Goal: Task Accomplishment & Management: Manage account settings

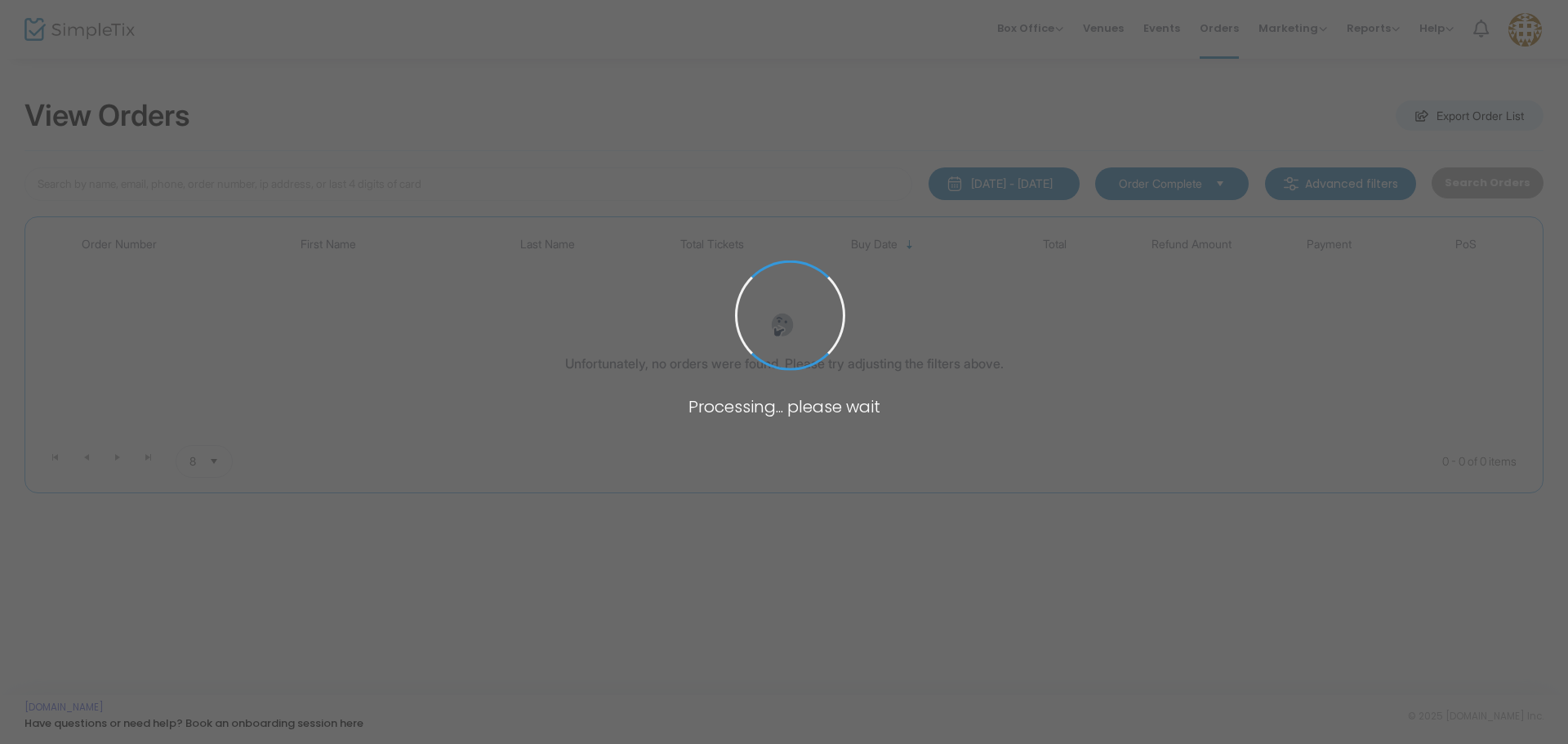
type input "[PERSON_NAME]"
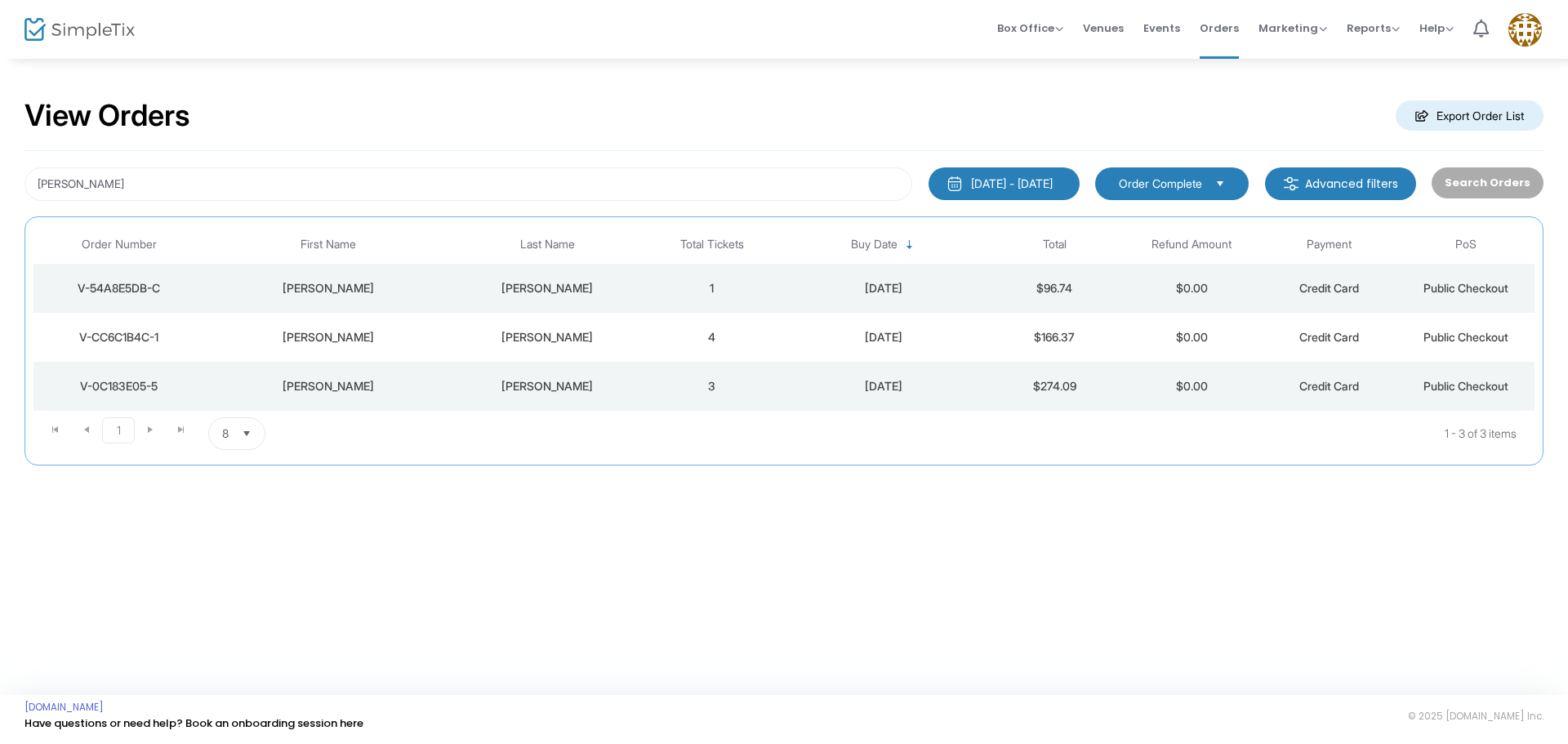
click at [338, 296] on div "[PERSON_NAME]" at bounding box center [328, 288] width 238 height 16
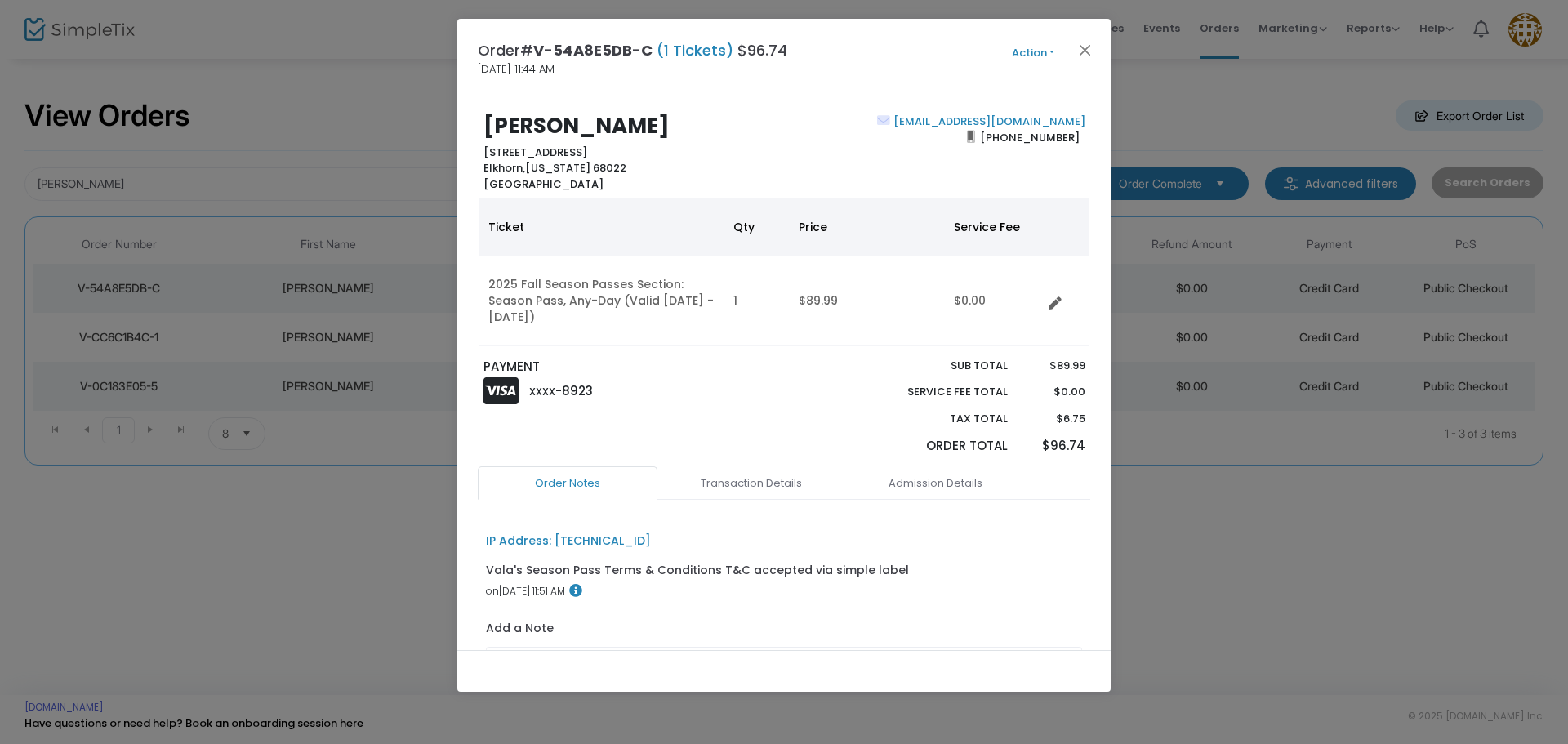
click at [1027, 52] on button "Action" at bounding box center [1033, 52] width 98 height 18
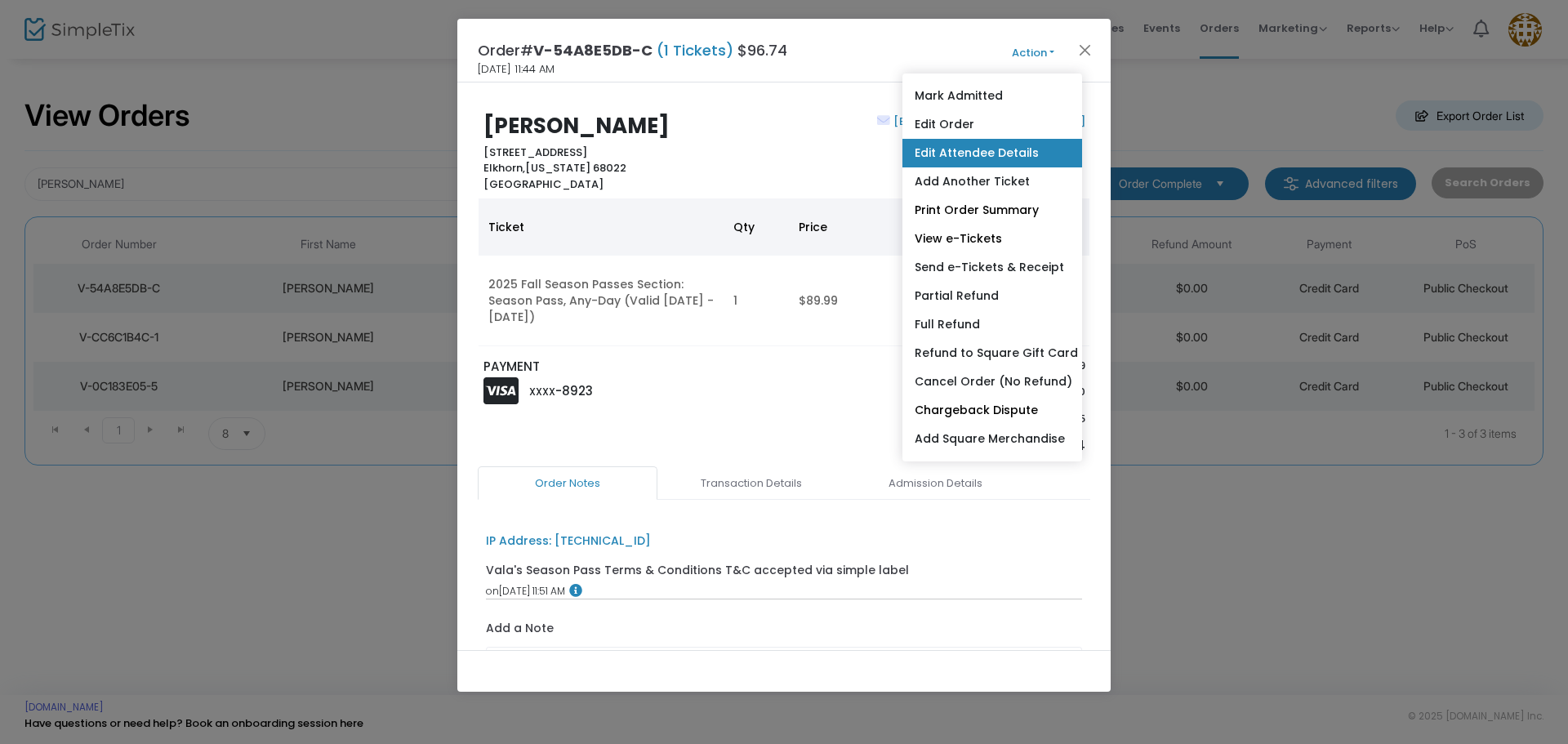
click at [985, 154] on link "Edit Attendee Details" at bounding box center [992, 153] width 179 height 29
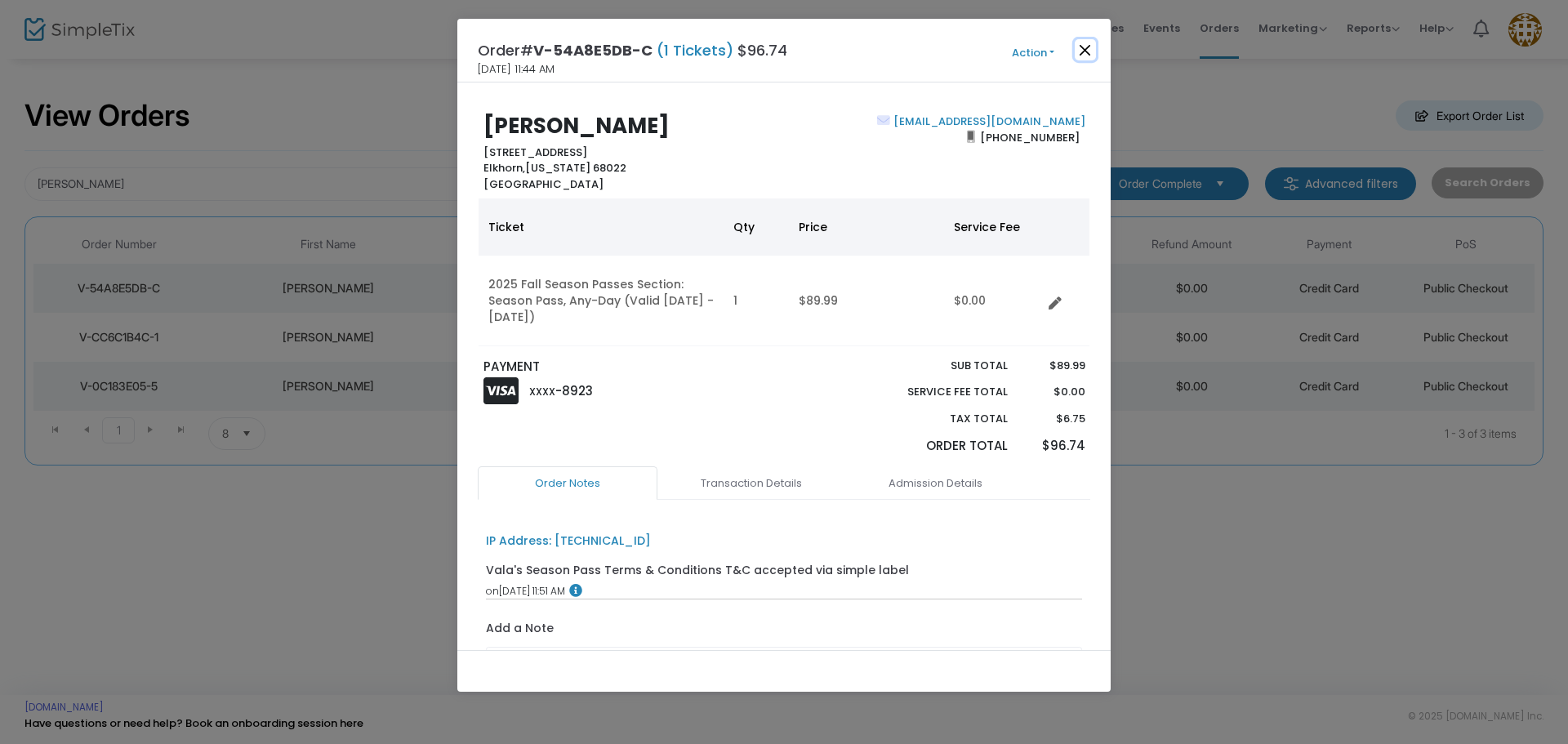
click at [1085, 48] on button "Close" at bounding box center [1085, 50] width 21 height 21
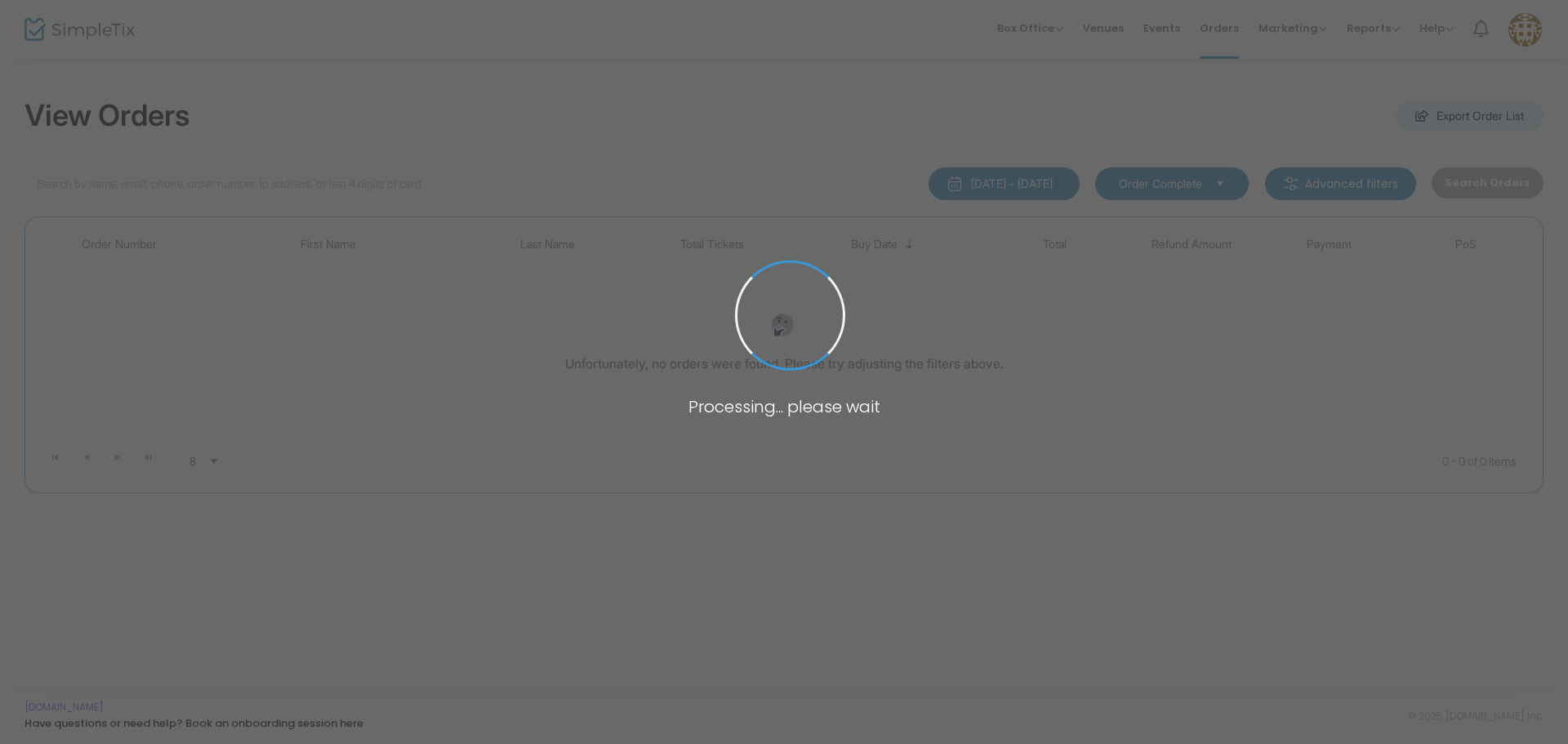
type input "[PERSON_NAME]"
